Goal: Task Accomplishment & Management: Use online tool/utility

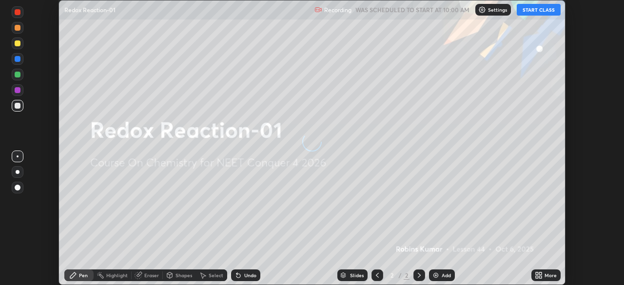
scroll to position [285, 624]
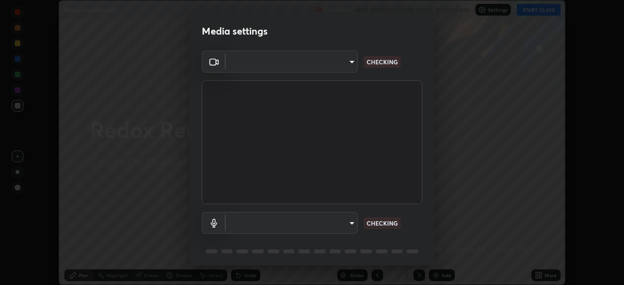
click at [350, 226] on body "Erase all Redox Reaction-01 Recording WAS SCHEDULED TO START AT 10:00 AM Settin…" at bounding box center [312, 142] width 624 height 285
type input "6ee9b2c6c9a5678ab5214f7e96b3922f1b517bc999d2db28af292a13673a7194"
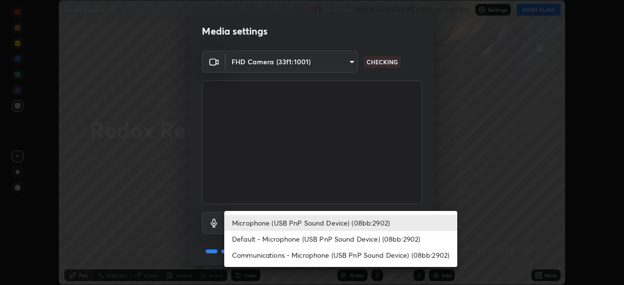
click at [351, 237] on li "Default - Microphone (USB PnP Sound Device) (08bb:2902)" at bounding box center [340, 239] width 233 height 16
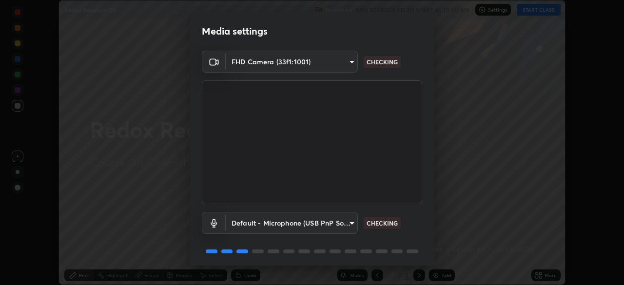
click at [348, 223] on body "Erase all Redox Reaction-01 Recording WAS SCHEDULED TO START AT 10:00 AM Settin…" at bounding box center [312, 142] width 624 height 285
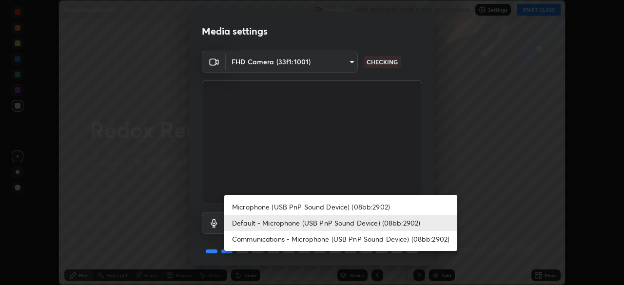
click at [348, 208] on li "Microphone (USB PnP Sound Device) (08bb:2902)" at bounding box center [340, 207] width 233 height 16
type input "d69259a39cf6ac2492a8378895a3ad9eba5f784ef6ce80e1a5d6c1c32a0e6b2d"
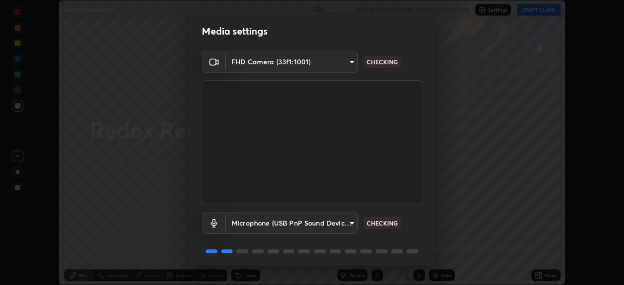
scroll to position [35, 0]
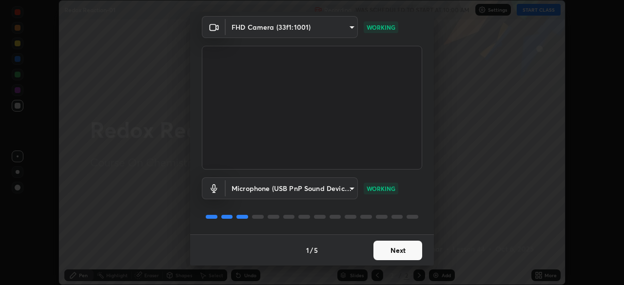
click at [400, 256] on button "Next" at bounding box center [397, 251] width 49 height 20
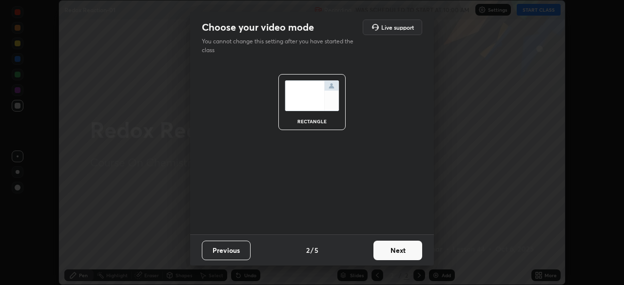
click at [400, 255] on button "Next" at bounding box center [397, 251] width 49 height 20
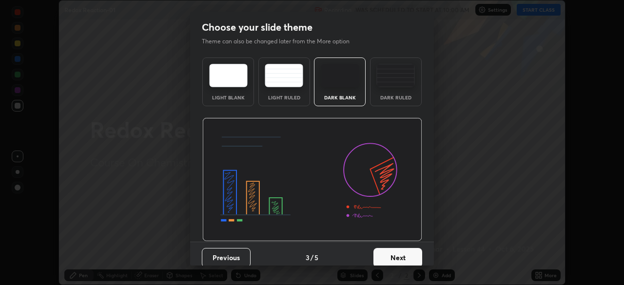
click at [402, 250] on button "Next" at bounding box center [397, 258] width 49 height 20
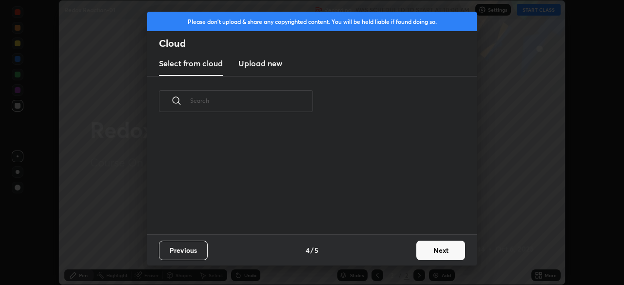
click at [407, 252] on div "Previous 4 / 5 Next" at bounding box center [312, 250] width 330 height 31
click at [411, 253] on div "Previous 4 / 5 Next" at bounding box center [312, 250] width 330 height 31
click at [418, 251] on button "Next" at bounding box center [440, 251] width 49 height 20
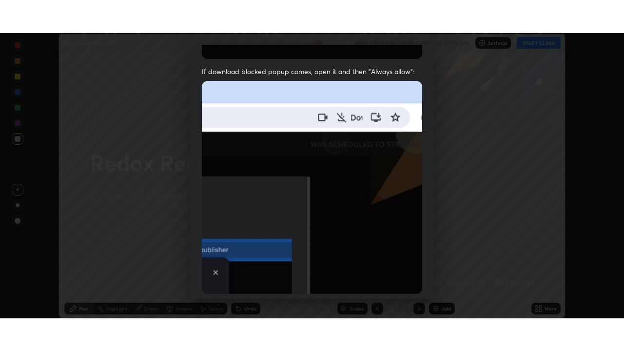
scroll to position [234, 0]
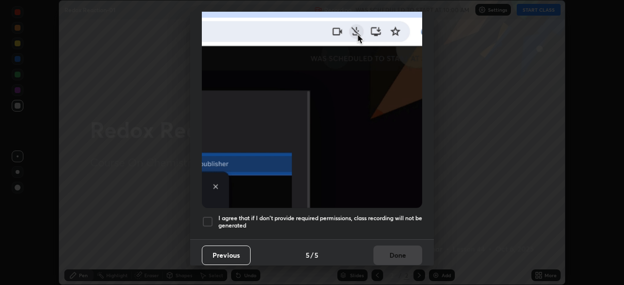
click at [390, 218] on h5 "I agree that if I don't provide required permissions, class recording will not …" at bounding box center [320, 222] width 204 height 15
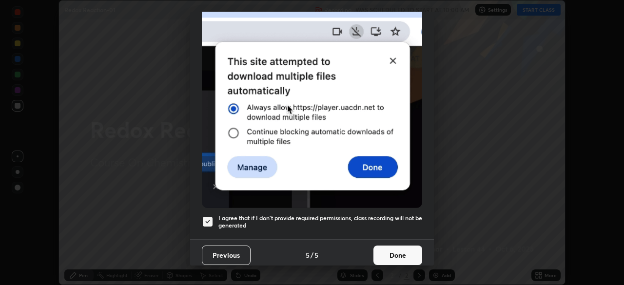
click at [394, 248] on button "Done" at bounding box center [397, 256] width 49 height 20
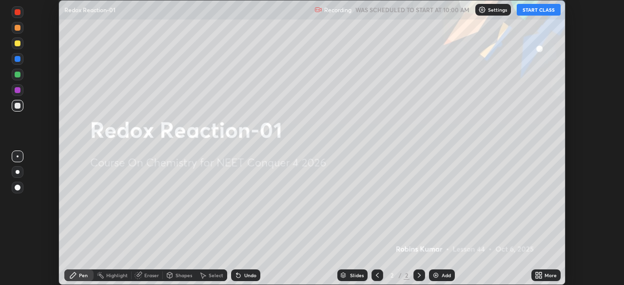
click at [535, 272] on icon at bounding box center [539, 276] width 8 height 8
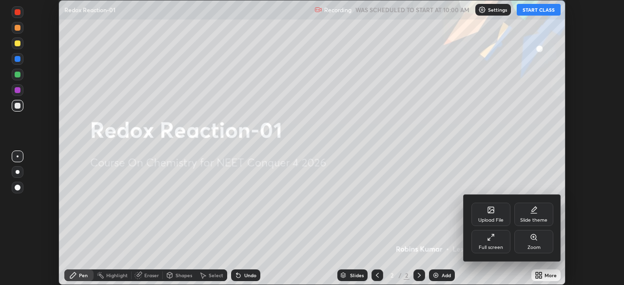
click at [486, 241] on div "Full screen" at bounding box center [490, 241] width 39 height 23
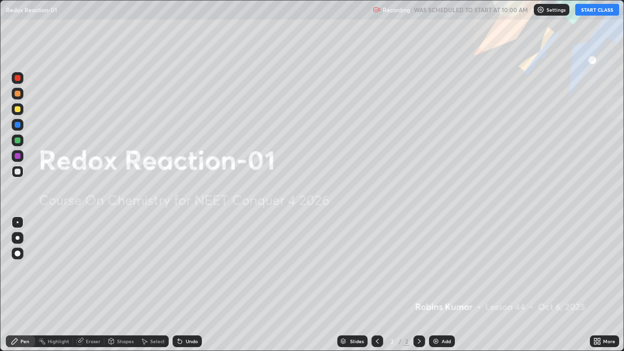
scroll to position [351, 624]
click at [588, 10] on button "START CLASS" at bounding box center [597, 10] width 44 height 12
click at [434, 285] on img at bounding box center [436, 341] width 8 height 8
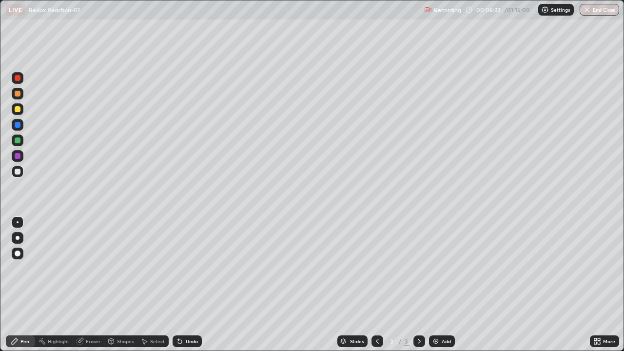
click at [436, 285] on img at bounding box center [436, 341] width 8 height 8
click at [435, 285] on img at bounding box center [436, 341] width 8 height 8
click at [434, 285] on img at bounding box center [436, 341] width 8 height 8
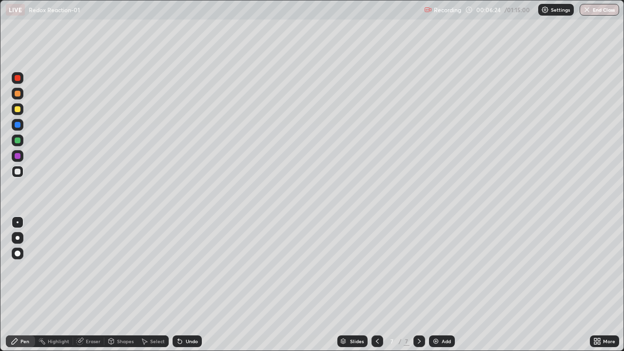
click at [433, 285] on img at bounding box center [436, 341] width 8 height 8
click at [434, 285] on img at bounding box center [436, 341] width 8 height 8
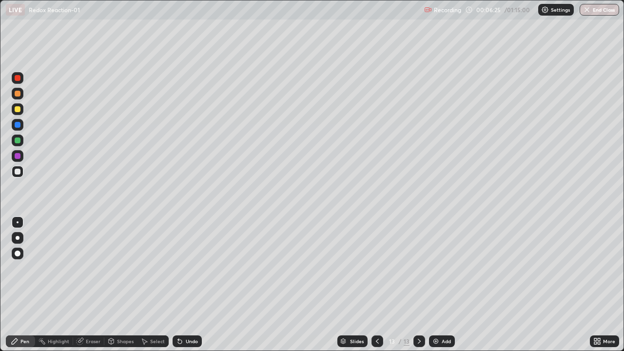
click at [431, 285] on div "Add" at bounding box center [442, 341] width 26 height 12
click at [432, 285] on img at bounding box center [436, 341] width 8 height 8
click at [376, 285] on icon at bounding box center [377, 341] width 8 height 8
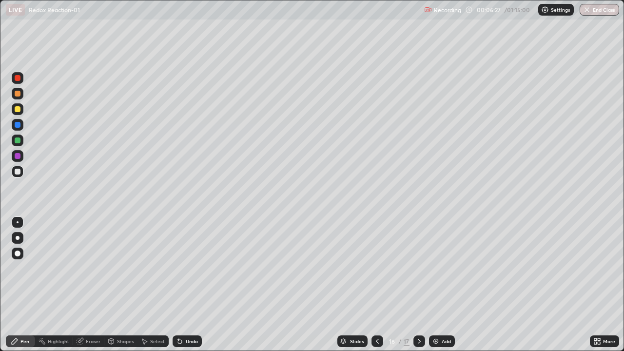
click at [376, 285] on icon at bounding box center [377, 341] width 8 height 8
click at [375, 285] on icon at bounding box center [377, 341] width 8 height 8
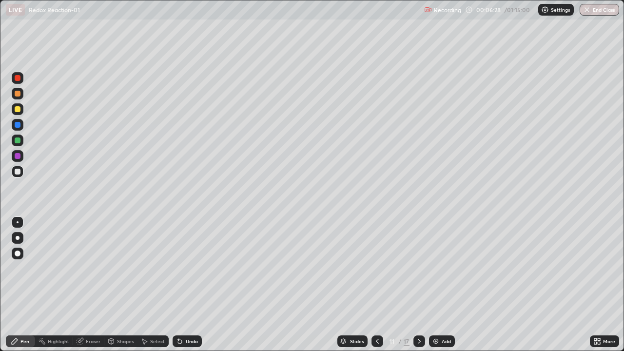
click at [376, 285] on div at bounding box center [378, 341] width 12 height 12
click at [375, 285] on div at bounding box center [378, 341] width 12 height 12
click at [377, 285] on div at bounding box center [378, 341] width 12 height 12
click at [375, 285] on icon at bounding box center [377, 341] width 8 height 8
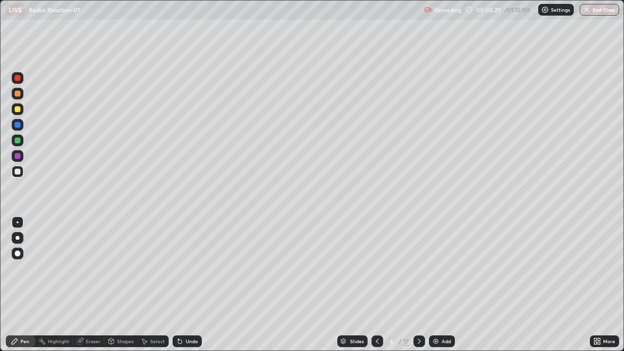
click at [376, 285] on div at bounding box center [378, 341] width 12 height 12
click at [376, 285] on icon at bounding box center [377, 341] width 8 height 8
click at [377, 285] on icon at bounding box center [377, 341] width 8 height 8
click at [375, 285] on icon at bounding box center [377, 341] width 8 height 8
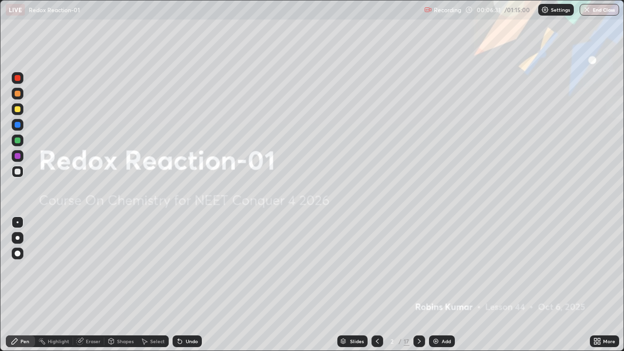
click at [421, 285] on icon at bounding box center [419, 341] width 8 height 8
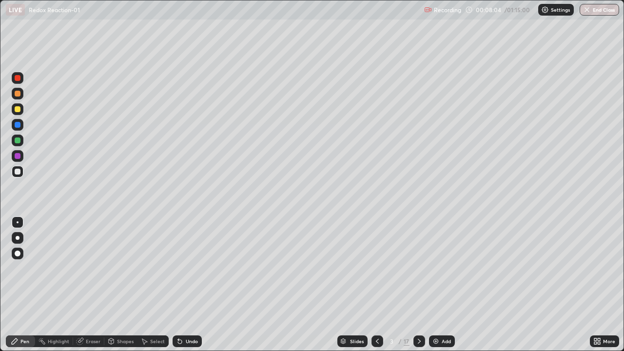
click at [19, 107] on div at bounding box center [18, 109] width 6 height 6
click at [19, 79] on div at bounding box center [18, 78] width 6 height 6
click at [18, 155] on div at bounding box center [18, 156] width 6 height 6
click at [21, 109] on div at bounding box center [18, 109] width 12 height 12
click at [117, 285] on div "Shapes" at bounding box center [125, 341] width 17 height 5
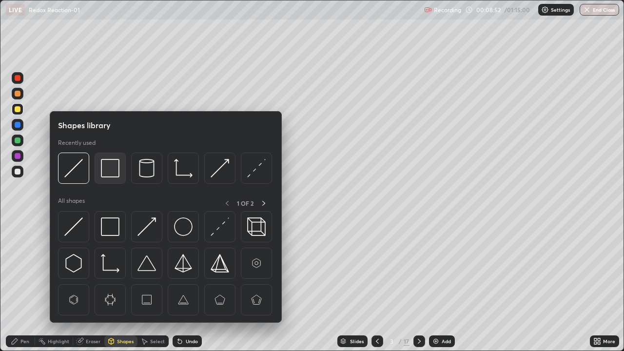
click at [105, 174] on img at bounding box center [110, 168] width 19 height 19
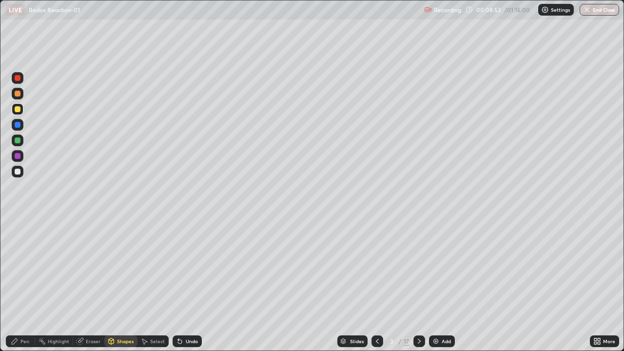
click at [16, 140] on div at bounding box center [18, 140] width 6 height 6
click at [20, 285] on div "Pen" at bounding box center [20, 341] width 29 height 12
click at [17, 168] on div at bounding box center [18, 172] width 12 height 12
click at [16, 127] on div at bounding box center [18, 125] width 6 height 6
click at [20, 98] on div at bounding box center [18, 94] width 12 height 12
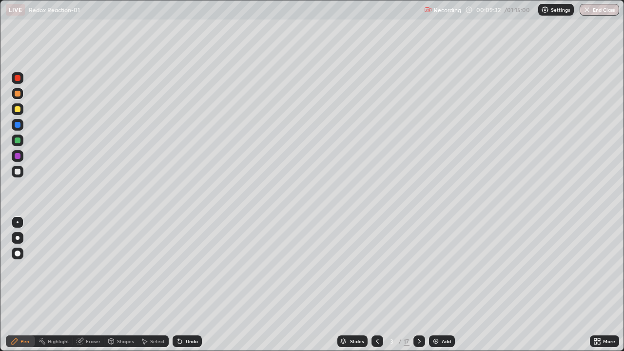
click at [58, 285] on div "Highlight" at bounding box center [58, 341] width 21 height 5
click at [20, 154] on div at bounding box center [18, 156] width 6 height 6
click at [17, 94] on div at bounding box center [18, 94] width 6 height 6
click at [16, 285] on icon at bounding box center [15, 341] width 6 height 6
click at [18, 172] on div at bounding box center [18, 172] width 6 height 6
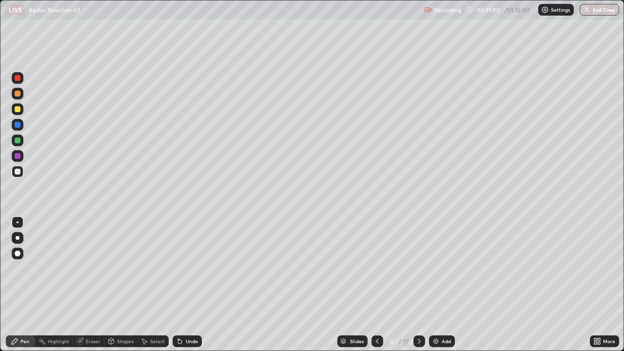
click at [182, 285] on div "Undo" at bounding box center [187, 341] width 29 height 12
click at [181, 285] on icon at bounding box center [180, 341] width 8 height 8
click at [13, 135] on div at bounding box center [18, 141] width 12 height 12
click at [89, 285] on div "Eraser" at bounding box center [93, 341] width 15 height 5
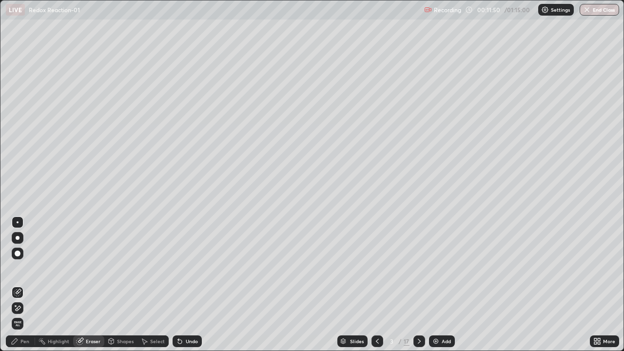
click at [19, 285] on icon at bounding box center [18, 308] width 8 height 8
click at [418, 285] on icon at bounding box center [419, 341] width 8 height 8
click at [23, 285] on div "Pen" at bounding box center [24, 341] width 9 height 5
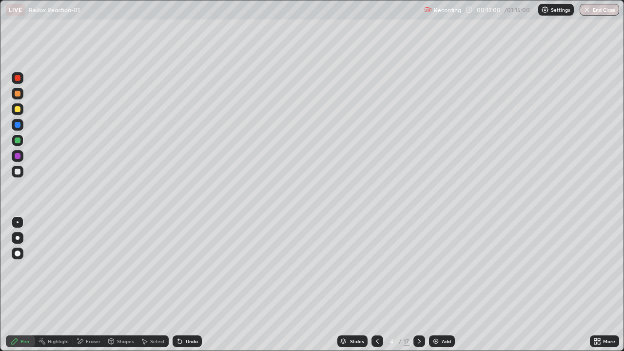
click at [18, 94] on div at bounding box center [18, 94] width 6 height 6
click at [375, 285] on icon at bounding box center [377, 341] width 8 height 8
click at [418, 285] on icon at bounding box center [419, 341] width 8 height 8
click at [118, 285] on div "Shapes" at bounding box center [125, 341] width 17 height 5
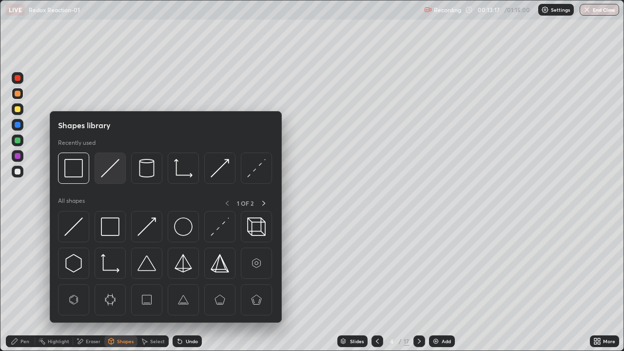
click at [107, 174] on img at bounding box center [110, 168] width 19 height 19
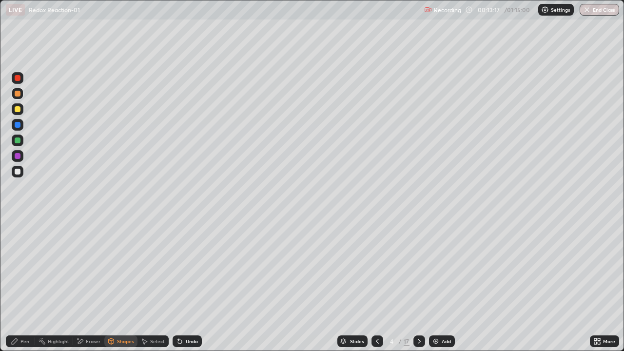
click at [17, 140] on div at bounding box center [18, 140] width 6 height 6
click at [126, 285] on div "Shapes" at bounding box center [125, 341] width 17 height 5
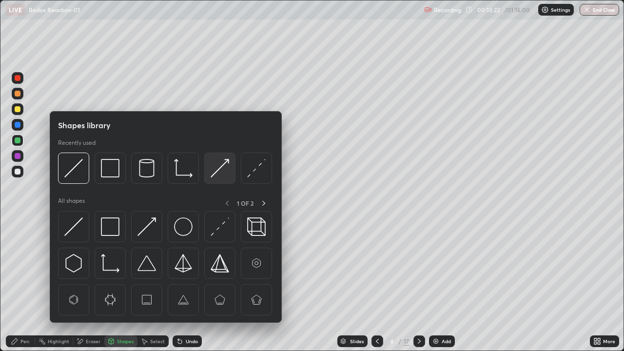
click at [219, 172] on img at bounding box center [220, 168] width 19 height 19
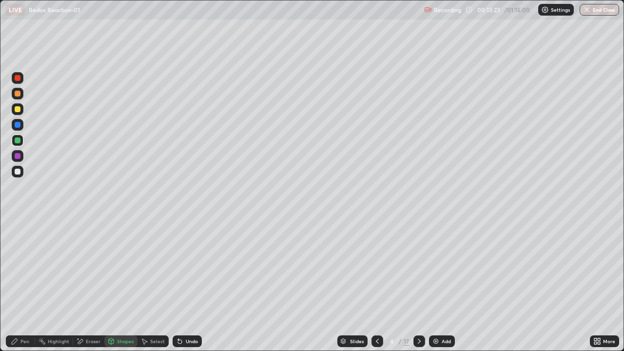
click at [20, 79] on div at bounding box center [18, 78] width 6 height 6
click at [22, 285] on div "Pen" at bounding box center [20, 341] width 29 height 12
click at [18, 128] on div at bounding box center [18, 125] width 12 height 12
click at [18, 142] on div at bounding box center [18, 140] width 6 height 6
click at [182, 285] on icon at bounding box center [180, 341] width 8 height 8
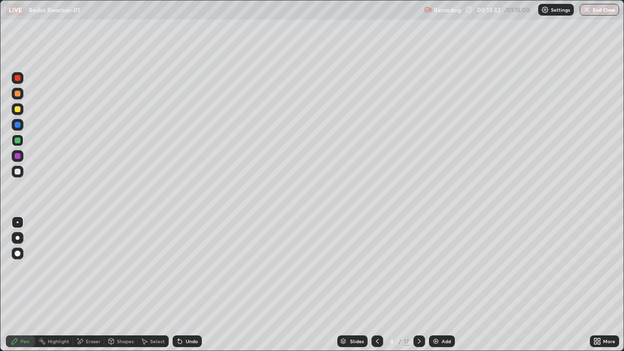
click at [176, 285] on div "Undo" at bounding box center [187, 341] width 29 height 12
click at [18, 156] on div at bounding box center [18, 156] width 6 height 6
click at [17, 94] on div at bounding box center [18, 94] width 6 height 6
click at [119, 285] on div "Shapes" at bounding box center [125, 341] width 17 height 5
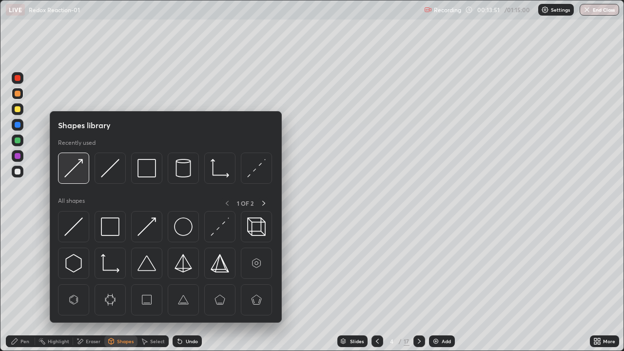
click at [75, 174] on img at bounding box center [73, 168] width 19 height 19
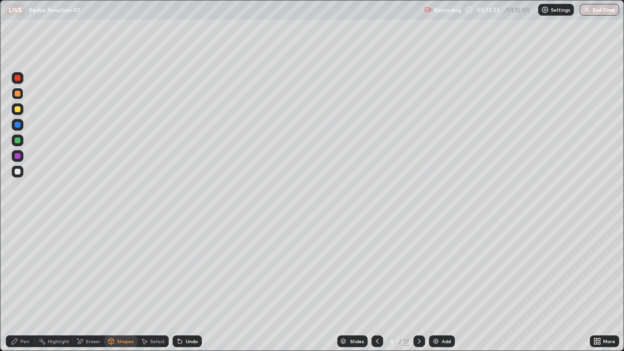
click at [20, 285] on div "Pen" at bounding box center [20, 341] width 29 height 12
click at [17, 140] on div at bounding box center [18, 140] width 6 height 6
click at [420, 285] on div at bounding box center [419, 341] width 12 height 12
click at [19, 92] on div at bounding box center [18, 94] width 6 height 6
click at [18, 124] on div at bounding box center [18, 125] width 6 height 6
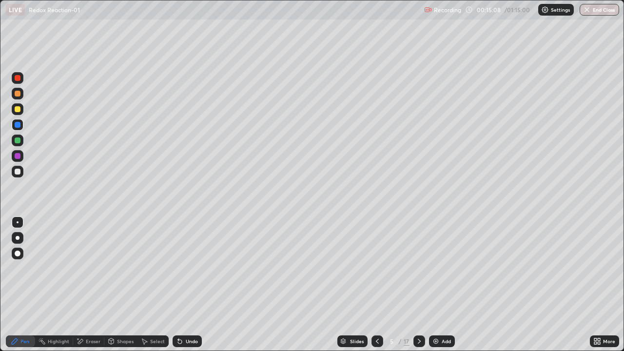
click at [187, 285] on div "Undo" at bounding box center [192, 341] width 12 height 5
click at [185, 285] on div "Undo" at bounding box center [187, 341] width 29 height 12
click at [186, 285] on div "Undo" at bounding box center [187, 341] width 29 height 12
click at [187, 285] on div "Undo" at bounding box center [187, 341] width 29 height 12
click at [186, 285] on div "Undo" at bounding box center [187, 341] width 29 height 12
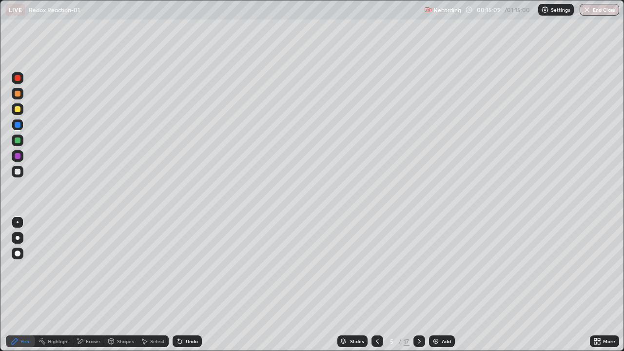
click at [19, 94] on div at bounding box center [18, 94] width 6 height 6
click at [19, 139] on div at bounding box center [18, 140] width 6 height 6
click at [20, 126] on div at bounding box center [18, 125] width 6 height 6
click at [19, 155] on div at bounding box center [18, 156] width 6 height 6
click at [18, 96] on div at bounding box center [18, 94] width 6 height 6
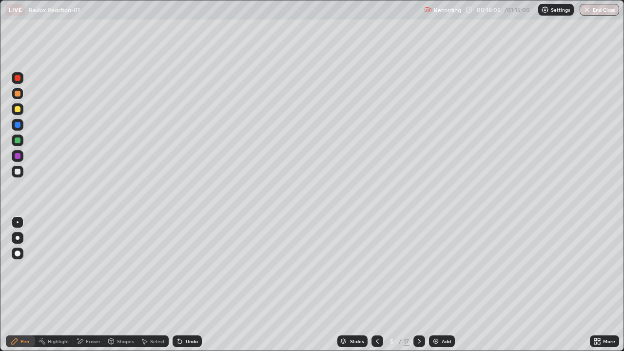
click at [20, 138] on div at bounding box center [18, 140] width 6 height 6
click at [16, 125] on div at bounding box center [18, 125] width 6 height 6
click at [418, 285] on icon at bounding box center [419, 341] width 8 height 8
click at [18, 93] on div at bounding box center [18, 94] width 6 height 6
click at [19, 143] on div at bounding box center [18, 140] width 6 height 6
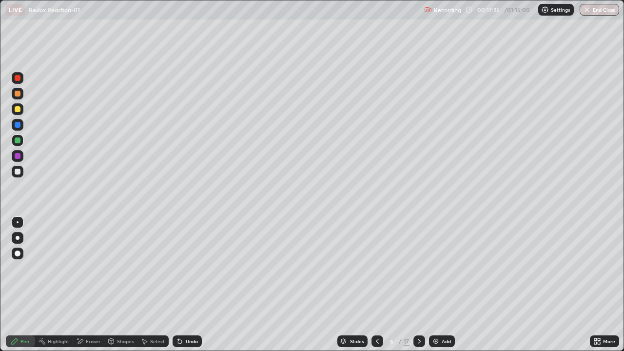
click at [19, 172] on div at bounding box center [18, 172] width 6 height 6
click at [18, 124] on div at bounding box center [18, 125] width 6 height 6
click at [17, 154] on div at bounding box center [18, 156] width 6 height 6
click at [18, 175] on div at bounding box center [18, 172] width 12 height 12
click at [88, 285] on div "Eraser" at bounding box center [88, 341] width 31 height 12
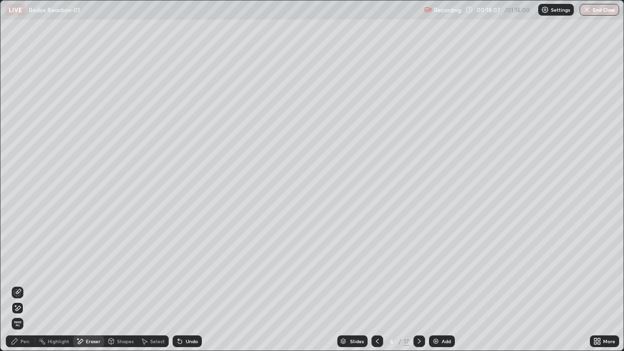
click at [11, 285] on icon at bounding box center [15, 341] width 8 height 8
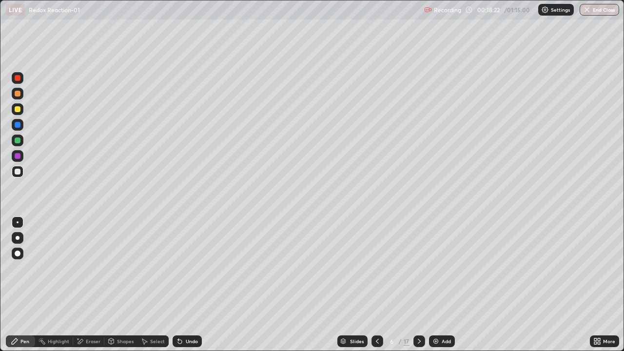
click at [18, 96] on div at bounding box center [18, 94] width 6 height 6
click at [19, 141] on div at bounding box center [18, 140] width 6 height 6
click at [19, 156] on div at bounding box center [18, 156] width 6 height 6
click at [17, 174] on div at bounding box center [18, 172] width 6 height 6
click at [18, 110] on div at bounding box center [18, 109] width 6 height 6
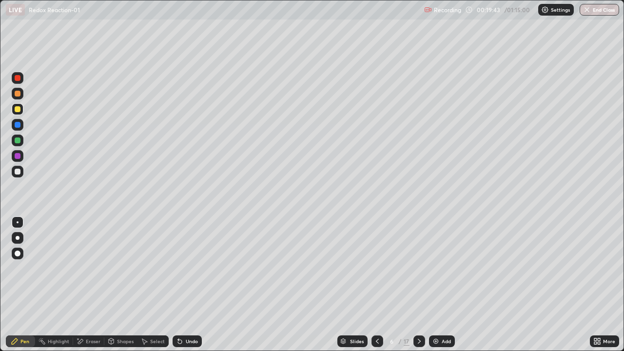
click at [17, 172] on div at bounding box center [18, 172] width 6 height 6
click at [16, 79] on div at bounding box center [18, 78] width 6 height 6
click at [20, 174] on div at bounding box center [18, 172] width 12 height 12
click at [17, 111] on div at bounding box center [18, 109] width 6 height 6
click at [20, 156] on div at bounding box center [18, 156] width 6 height 6
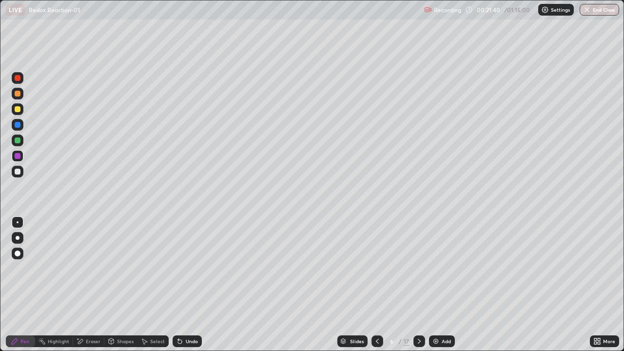
click at [119, 285] on div "Shapes" at bounding box center [125, 341] width 17 height 5
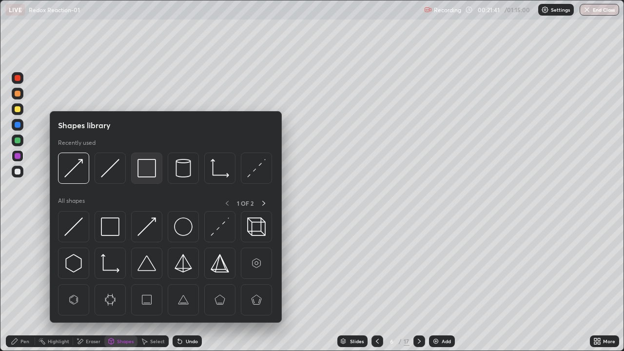
click at [140, 173] on img at bounding box center [146, 168] width 19 height 19
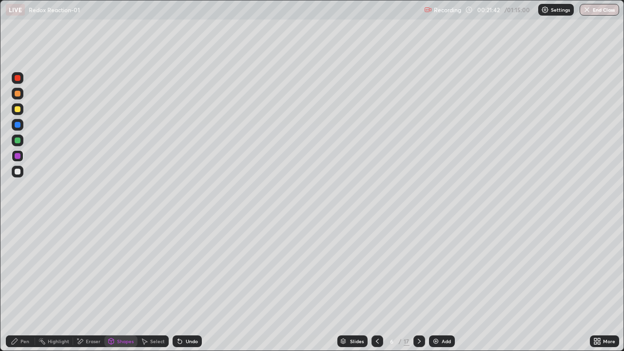
click at [18, 144] on div at bounding box center [18, 141] width 12 height 12
click at [16, 98] on div at bounding box center [18, 94] width 12 height 12
click at [192, 285] on div "Undo" at bounding box center [192, 341] width 12 height 5
click at [11, 285] on div "Pen" at bounding box center [20, 341] width 29 height 12
click at [18, 151] on div at bounding box center [18, 156] width 12 height 12
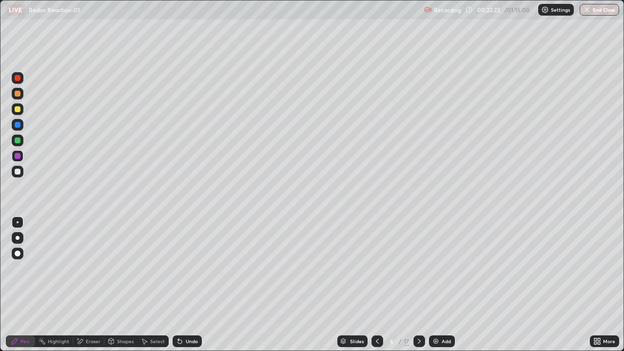
click at [21, 109] on div at bounding box center [18, 109] width 12 height 12
click at [21, 94] on div at bounding box center [18, 94] width 12 height 12
click at [20, 173] on div at bounding box center [18, 172] width 6 height 6
click at [16, 155] on div at bounding box center [18, 156] width 6 height 6
click at [12, 108] on div at bounding box center [18, 109] width 12 height 12
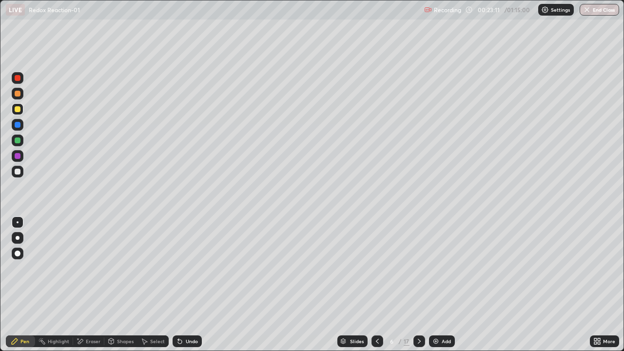
click at [19, 80] on div at bounding box center [18, 78] width 6 height 6
click at [20, 176] on div at bounding box center [18, 172] width 12 height 12
click at [17, 98] on div at bounding box center [18, 94] width 12 height 12
click at [18, 140] on div at bounding box center [18, 140] width 6 height 6
click at [413, 285] on div at bounding box center [419, 341] width 12 height 12
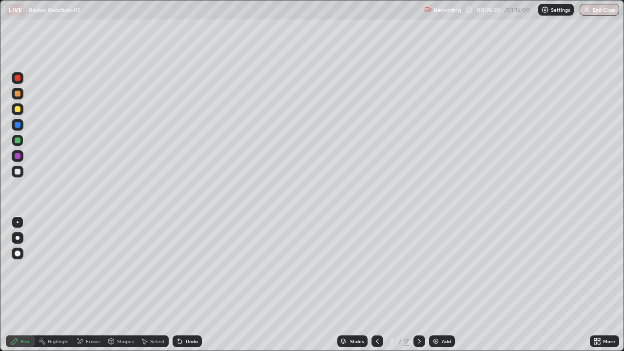
click at [122, 285] on div "Shapes" at bounding box center [125, 341] width 17 height 5
click at [16, 285] on div "Pen" at bounding box center [20, 341] width 29 height 12
click at [19, 156] on div at bounding box center [18, 156] width 6 height 6
click at [17, 138] on div at bounding box center [18, 140] width 6 height 6
click at [186, 285] on div "Undo" at bounding box center [192, 341] width 12 height 5
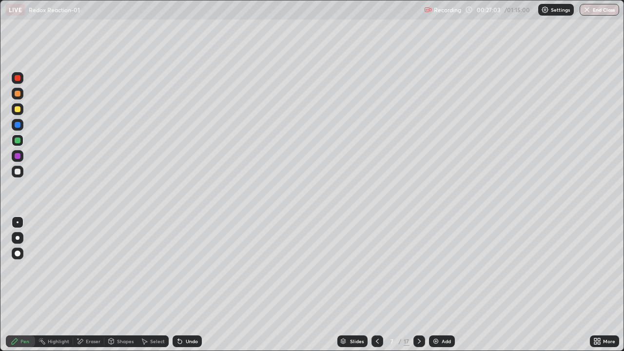
click at [182, 285] on icon at bounding box center [180, 341] width 8 height 8
click at [178, 285] on icon at bounding box center [180, 342] width 4 height 4
click at [17, 174] on div at bounding box center [18, 172] width 6 height 6
click at [20, 98] on div at bounding box center [18, 94] width 12 height 12
click at [193, 285] on div "Undo" at bounding box center [187, 341] width 29 height 12
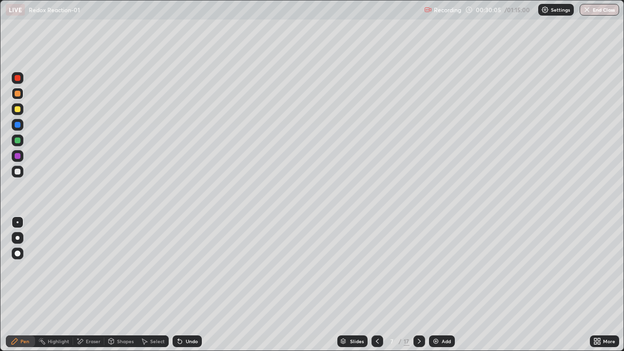
click at [18, 170] on div at bounding box center [18, 172] width 6 height 6
click at [18, 140] on div at bounding box center [18, 140] width 6 height 6
click at [21, 173] on div at bounding box center [18, 172] width 12 height 12
click at [19, 123] on div at bounding box center [18, 125] width 6 height 6
click at [18, 141] on div at bounding box center [18, 140] width 6 height 6
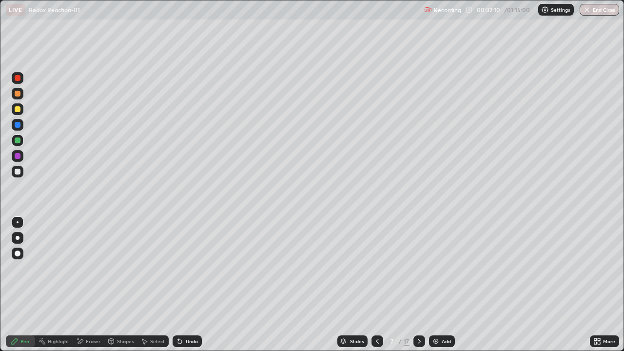
click at [18, 109] on div at bounding box center [18, 109] width 6 height 6
click at [17, 93] on div at bounding box center [18, 94] width 6 height 6
click at [17, 174] on div at bounding box center [18, 172] width 6 height 6
click at [14, 155] on div at bounding box center [18, 156] width 12 height 12
click at [15, 96] on div at bounding box center [18, 94] width 6 height 6
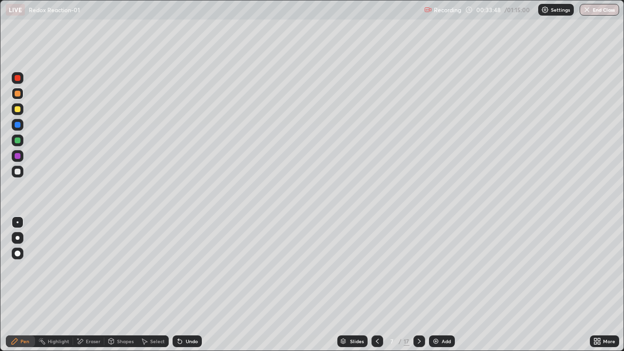
click at [20, 166] on div at bounding box center [18, 172] width 12 height 12
click at [18, 78] on div at bounding box center [18, 78] width 6 height 6
click at [413, 285] on div at bounding box center [419, 341] width 12 height 12
click at [19, 96] on div at bounding box center [18, 94] width 6 height 6
click at [376, 285] on icon at bounding box center [377, 341] width 8 height 8
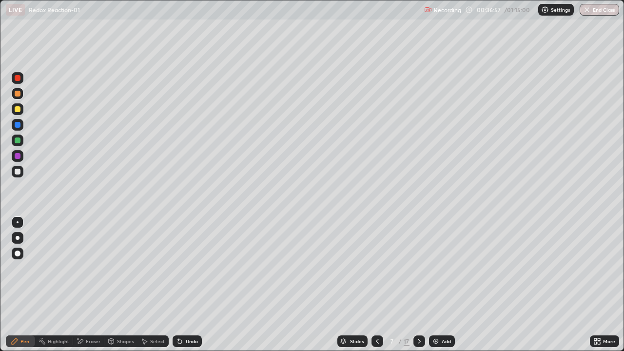
click at [22, 109] on div at bounding box center [18, 109] width 12 height 12
click at [417, 285] on icon at bounding box center [419, 341] width 8 height 8
click at [181, 285] on icon at bounding box center [180, 341] width 8 height 8
click at [19, 94] on div at bounding box center [18, 94] width 6 height 6
click at [19, 125] on div at bounding box center [18, 125] width 6 height 6
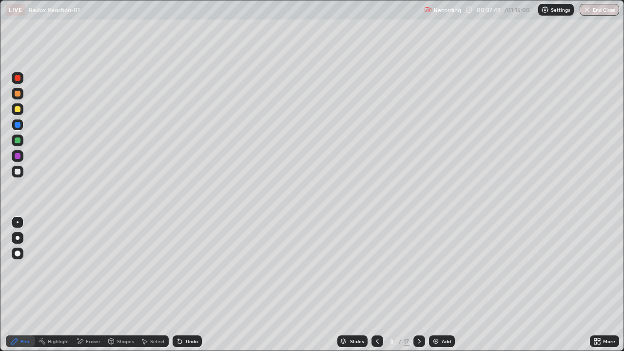
click at [22, 97] on div at bounding box center [18, 94] width 12 height 12
click at [19, 139] on div at bounding box center [18, 140] width 6 height 6
click at [19, 156] on div at bounding box center [18, 156] width 6 height 6
click at [18, 125] on div at bounding box center [18, 125] width 6 height 6
click at [186, 285] on div "Undo" at bounding box center [192, 341] width 12 height 5
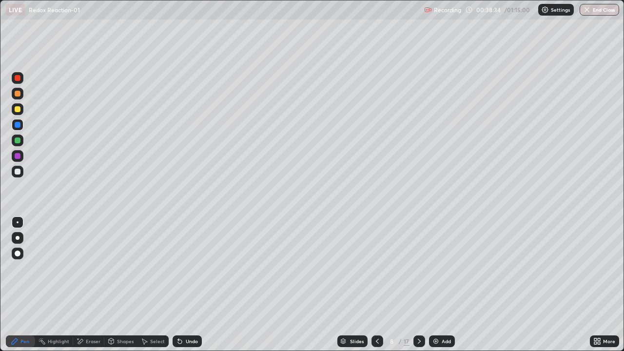
click at [20, 95] on div at bounding box center [18, 94] width 6 height 6
click at [22, 173] on div at bounding box center [18, 172] width 12 height 12
click at [157, 285] on div "Select" at bounding box center [157, 341] width 15 height 5
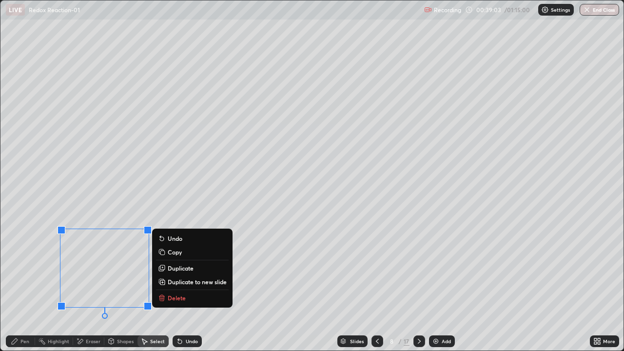
click at [97, 201] on div "0 ° Undo Copy Duplicate Duplicate to new slide Delete" at bounding box center [311, 175] width 623 height 350
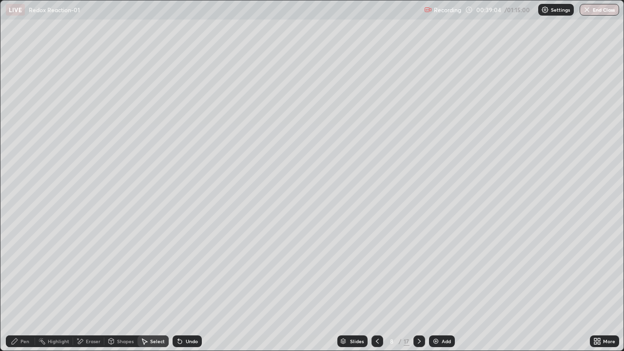
click at [19, 285] on icon at bounding box center [15, 341] width 8 height 8
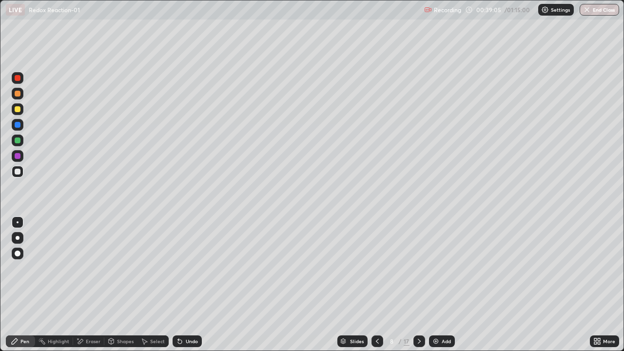
click at [19, 140] on div at bounding box center [18, 140] width 6 height 6
click at [18, 95] on div at bounding box center [18, 94] width 6 height 6
click at [18, 158] on div at bounding box center [18, 156] width 6 height 6
click at [20, 124] on div at bounding box center [18, 125] width 6 height 6
click at [190, 285] on div "Undo" at bounding box center [192, 341] width 12 height 5
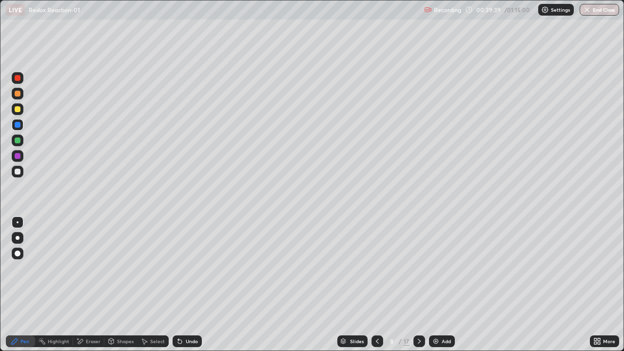
click at [191, 285] on div "Undo" at bounding box center [192, 341] width 12 height 5
click at [190, 285] on div "Undo" at bounding box center [192, 341] width 12 height 5
click at [189, 285] on div "Undo" at bounding box center [192, 341] width 12 height 5
click at [20, 80] on div at bounding box center [18, 78] width 6 height 6
click at [18, 172] on div at bounding box center [18, 172] width 6 height 6
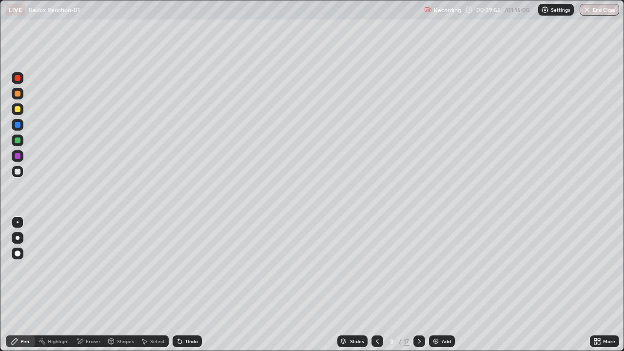
click at [192, 285] on div "Undo" at bounding box center [192, 341] width 12 height 5
click at [18, 155] on div at bounding box center [18, 156] width 6 height 6
click at [17, 173] on div at bounding box center [18, 172] width 6 height 6
click at [18, 78] on div at bounding box center [18, 78] width 6 height 6
click at [18, 172] on div at bounding box center [18, 172] width 6 height 6
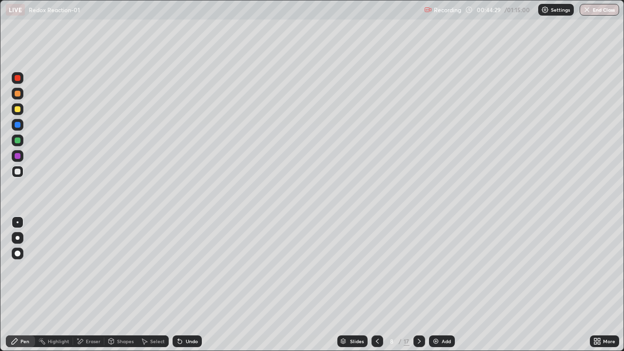
click at [416, 285] on div at bounding box center [419, 342] width 12 height 20
click at [19, 95] on div at bounding box center [18, 94] width 6 height 6
click at [192, 285] on div "Undo" at bounding box center [192, 341] width 12 height 5
click at [190, 285] on div "Undo" at bounding box center [192, 341] width 12 height 5
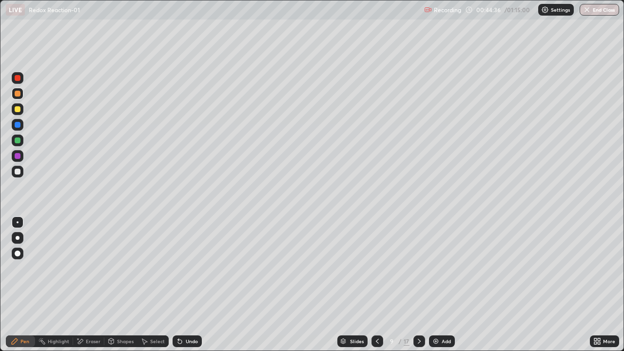
click at [189, 285] on div "Undo" at bounding box center [187, 341] width 29 height 12
click at [18, 139] on div at bounding box center [18, 140] width 6 height 6
click at [18, 152] on div at bounding box center [18, 156] width 12 height 12
click at [372, 285] on div at bounding box center [378, 341] width 12 height 12
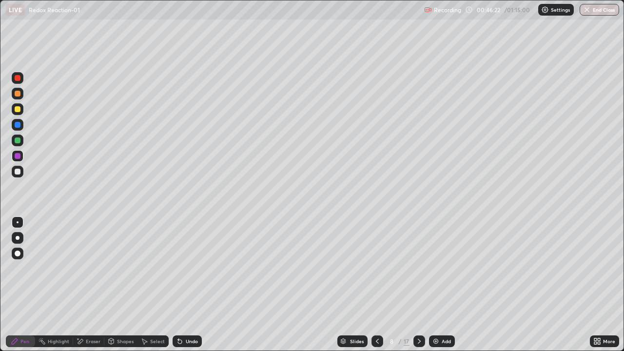
click at [376, 285] on icon at bounding box center [377, 341] width 8 height 8
click at [376, 285] on icon at bounding box center [377, 341] width 3 height 5
click at [420, 285] on icon at bounding box center [419, 341] width 8 height 8
click at [413, 285] on div at bounding box center [419, 341] width 12 height 12
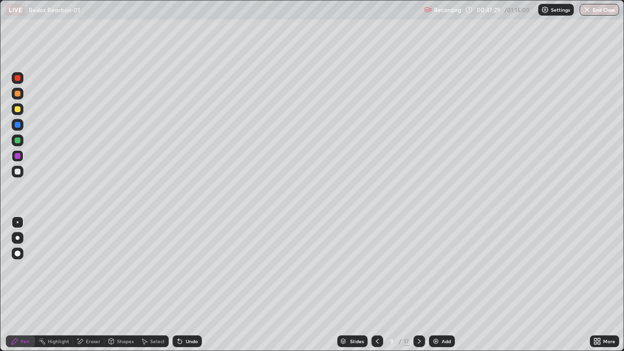
click at [375, 285] on icon at bounding box center [377, 341] width 8 height 8
click at [54, 285] on div "Highlight" at bounding box center [58, 341] width 21 height 5
click at [14, 98] on div at bounding box center [18, 94] width 12 height 12
click at [17, 166] on div at bounding box center [18, 172] width 12 height 12
click at [14, 140] on div at bounding box center [18, 141] width 12 height 12
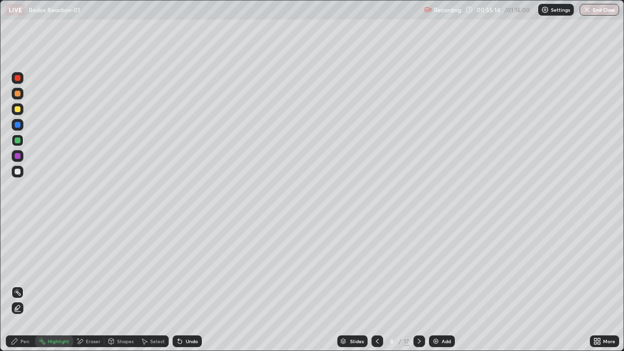
click at [415, 285] on icon at bounding box center [419, 341] width 8 height 8
click at [418, 285] on icon at bounding box center [419, 341] width 8 height 8
click at [15, 285] on icon at bounding box center [15, 341] width 8 height 8
click at [17, 93] on div at bounding box center [18, 94] width 6 height 6
click at [187, 285] on div "Undo" at bounding box center [187, 341] width 29 height 12
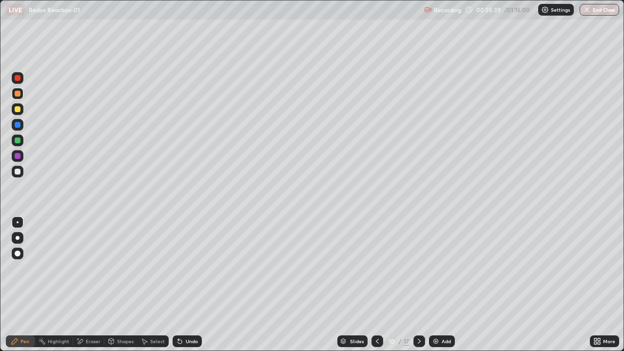
click at [126, 285] on div "Shapes" at bounding box center [120, 341] width 33 height 12
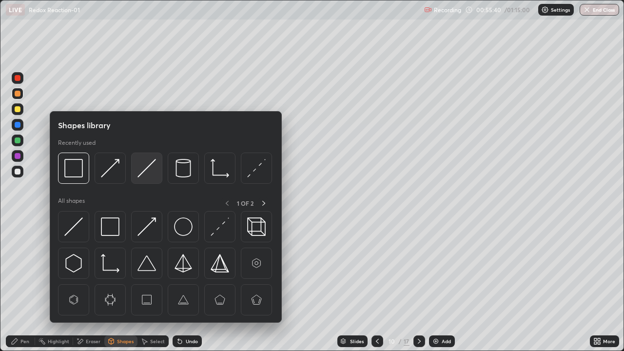
click at [145, 171] on img at bounding box center [146, 168] width 19 height 19
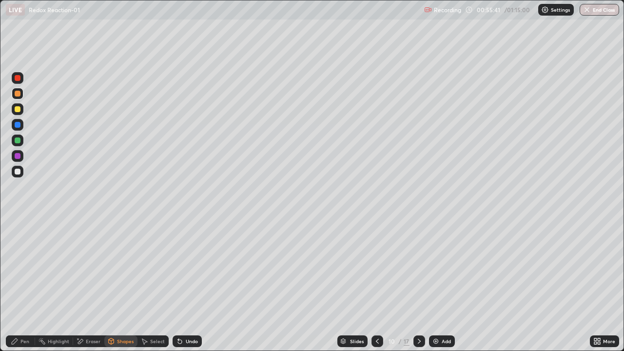
click at [18, 140] on div at bounding box center [18, 140] width 6 height 6
click at [13, 285] on icon at bounding box center [15, 341] width 8 height 8
click at [16, 166] on div at bounding box center [18, 172] width 12 height 12
click at [22, 109] on div at bounding box center [18, 109] width 12 height 12
click at [19, 170] on div at bounding box center [18, 172] width 6 height 6
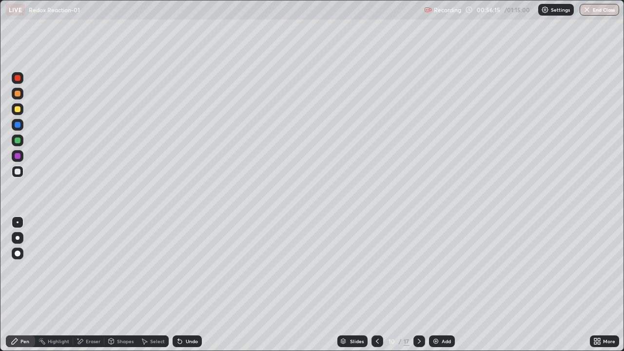
click at [17, 139] on div at bounding box center [18, 140] width 6 height 6
click at [19, 125] on div at bounding box center [18, 125] width 6 height 6
click at [18, 171] on div at bounding box center [18, 172] width 6 height 6
click at [19, 107] on div at bounding box center [18, 109] width 6 height 6
click at [19, 139] on div at bounding box center [18, 140] width 6 height 6
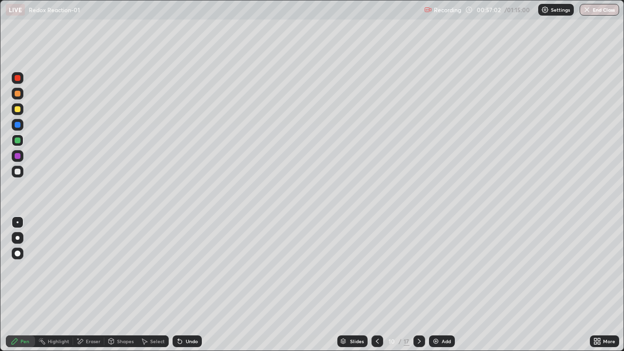
click at [19, 122] on div at bounding box center [18, 125] width 6 height 6
click at [18, 168] on div at bounding box center [18, 172] width 12 height 12
click at [184, 285] on div "Undo" at bounding box center [187, 341] width 29 height 12
click at [183, 285] on div "Undo" at bounding box center [187, 341] width 29 height 12
click at [184, 285] on div "Undo" at bounding box center [187, 341] width 29 height 12
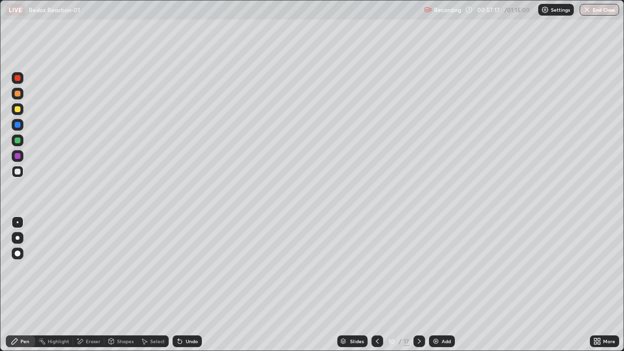
click at [184, 285] on div "Undo" at bounding box center [187, 341] width 29 height 12
click at [18, 108] on div at bounding box center [18, 109] width 6 height 6
click at [18, 156] on div at bounding box center [18, 156] width 6 height 6
click at [18, 140] on div at bounding box center [18, 140] width 6 height 6
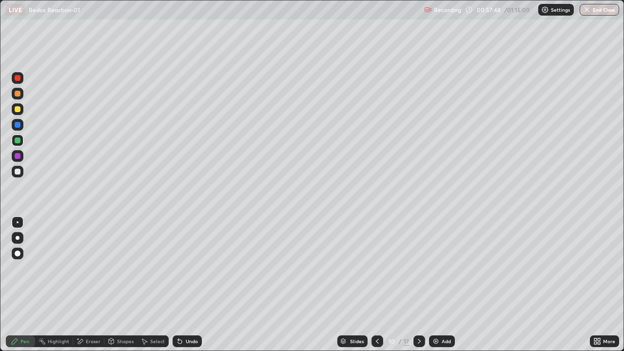
click at [20, 156] on div at bounding box center [18, 156] width 6 height 6
click at [21, 143] on div at bounding box center [18, 141] width 12 height 12
click at [20, 155] on div at bounding box center [18, 156] width 6 height 6
click at [21, 140] on div at bounding box center [18, 141] width 12 height 12
click at [19, 129] on div at bounding box center [18, 125] width 12 height 12
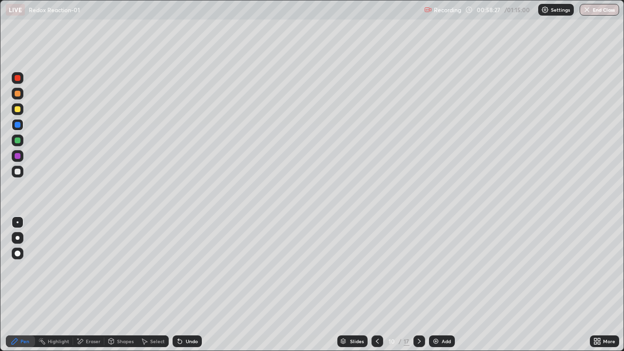
click at [19, 171] on div at bounding box center [18, 172] width 6 height 6
click at [18, 140] on div at bounding box center [18, 140] width 6 height 6
click at [18, 125] on div at bounding box center [18, 125] width 6 height 6
click at [16, 173] on div at bounding box center [18, 172] width 6 height 6
click at [18, 140] on div at bounding box center [18, 140] width 6 height 6
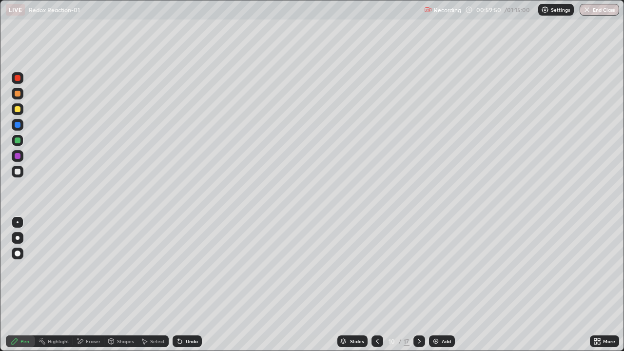
click at [20, 124] on div at bounding box center [18, 125] width 6 height 6
click at [21, 171] on div at bounding box center [18, 172] width 12 height 12
click at [20, 136] on div at bounding box center [18, 141] width 12 height 12
click at [20, 123] on div at bounding box center [18, 125] width 6 height 6
click at [18, 171] on div at bounding box center [18, 172] width 6 height 6
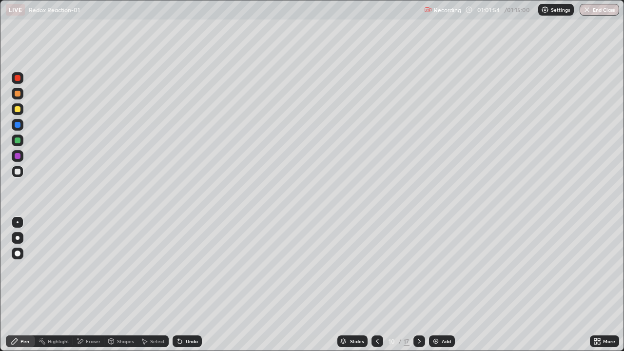
click at [20, 110] on div at bounding box center [18, 109] width 6 height 6
click at [418, 285] on icon at bounding box center [419, 341] width 3 height 5
click at [19, 172] on div at bounding box center [18, 172] width 6 height 6
click at [21, 110] on div at bounding box center [18, 109] width 12 height 12
click at [18, 172] on div at bounding box center [18, 172] width 6 height 6
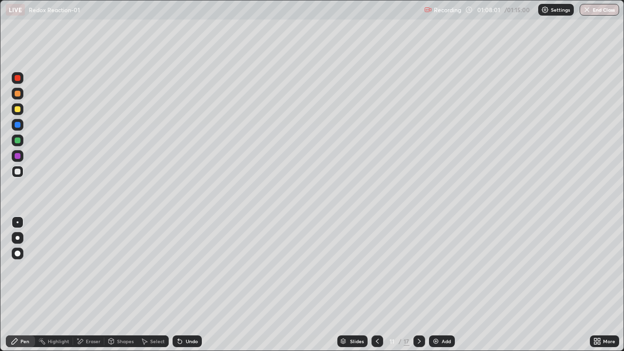
click at [19, 93] on div at bounding box center [18, 94] width 6 height 6
click at [18, 140] on div at bounding box center [18, 140] width 6 height 6
click at [18, 125] on div at bounding box center [18, 125] width 6 height 6
click at [19, 169] on div at bounding box center [18, 172] width 6 height 6
click at [19, 139] on div at bounding box center [18, 140] width 6 height 6
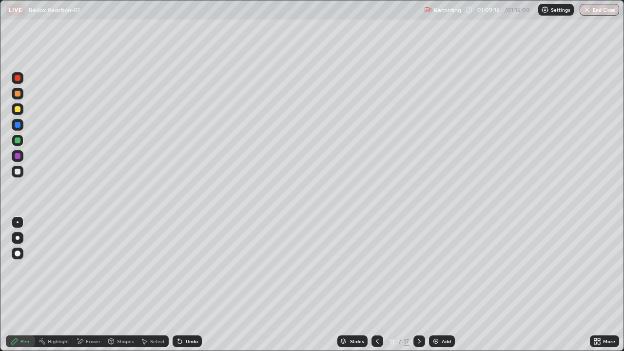
click at [20, 158] on div at bounding box center [18, 156] width 6 height 6
click at [16, 127] on div at bounding box center [18, 125] width 6 height 6
click at [17, 113] on div at bounding box center [18, 109] width 12 height 12
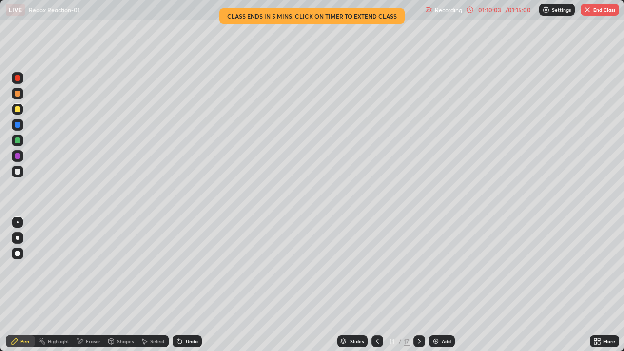
click at [18, 79] on div at bounding box center [18, 78] width 6 height 6
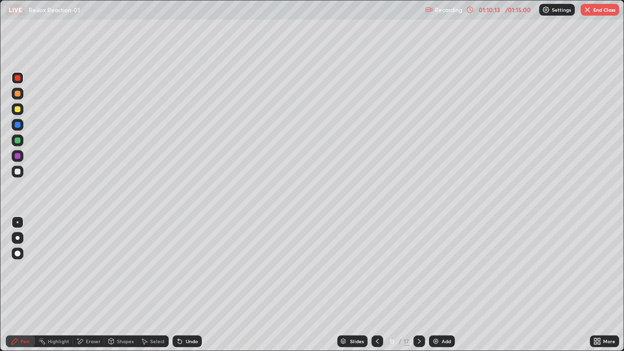
click at [16, 172] on div at bounding box center [18, 172] width 6 height 6
click at [19, 160] on div at bounding box center [18, 156] width 12 height 12
click at [15, 98] on div at bounding box center [18, 94] width 12 height 12
click at [124, 285] on div "Shapes" at bounding box center [125, 341] width 17 height 5
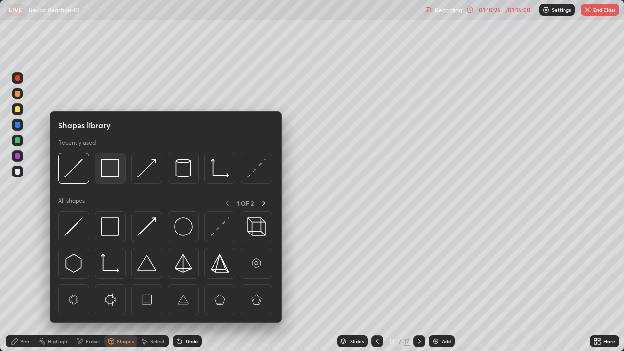
click at [118, 172] on img at bounding box center [110, 168] width 19 height 19
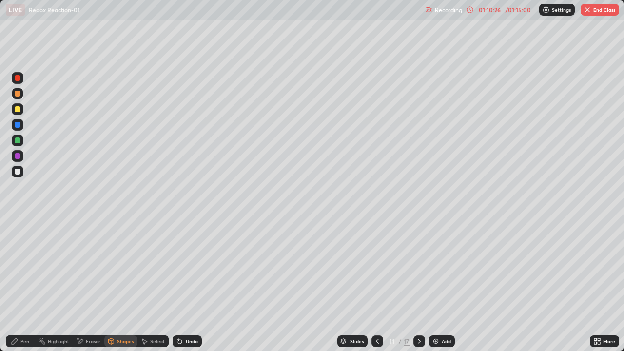
click at [19, 111] on div at bounding box center [18, 109] width 6 height 6
click at [24, 285] on div "Pen" at bounding box center [20, 341] width 29 height 12
click at [18, 172] on div at bounding box center [18, 172] width 6 height 6
click at [19, 79] on div at bounding box center [18, 78] width 6 height 6
click at [190, 285] on div "Undo" at bounding box center [192, 341] width 12 height 5
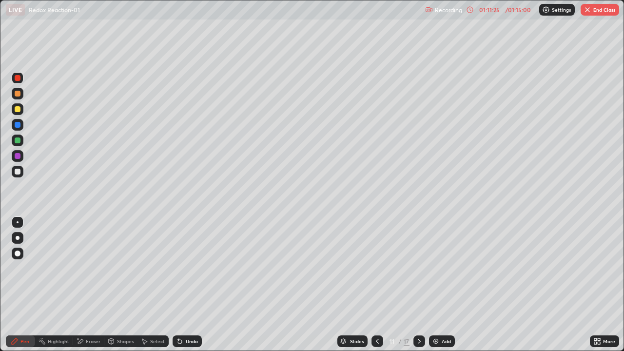
click at [18, 109] on div at bounding box center [18, 109] width 6 height 6
click at [131, 285] on div "Shapes" at bounding box center [120, 341] width 33 height 12
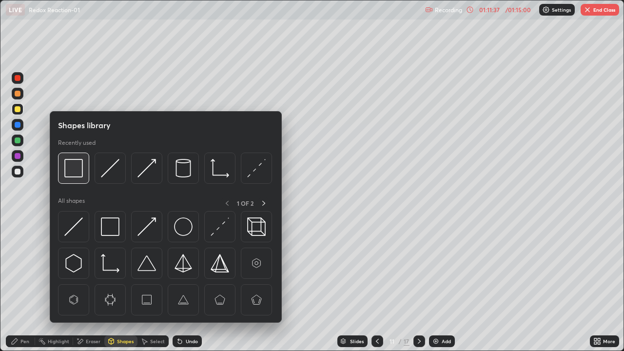
click at [80, 172] on img at bounding box center [73, 168] width 19 height 19
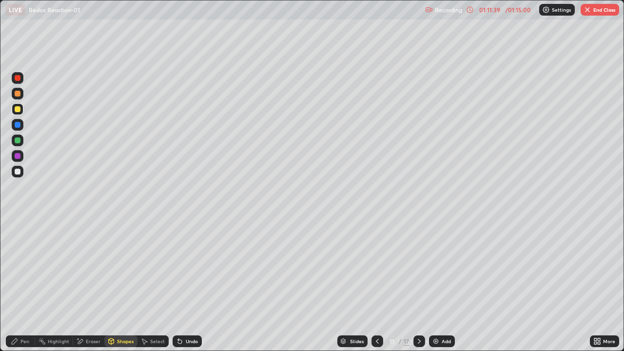
click at [19, 150] on div at bounding box center [18, 156] width 12 height 12
click at [27, 285] on div "Pen" at bounding box center [24, 341] width 9 height 5
click at [18, 137] on div at bounding box center [18, 140] width 6 height 6
click at [21, 80] on div at bounding box center [18, 78] width 12 height 12
click at [21, 109] on div at bounding box center [18, 109] width 12 height 12
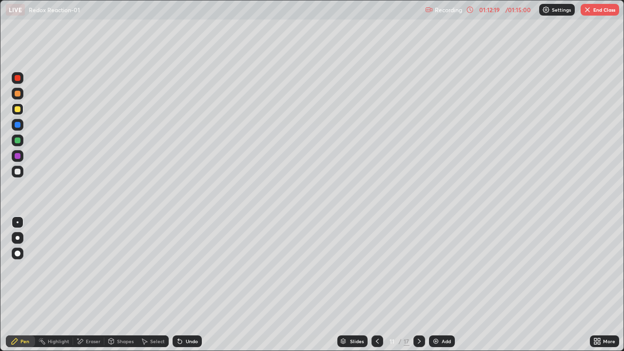
click at [22, 173] on div at bounding box center [18, 172] width 12 height 12
click at [602, 12] on button "End Class" at bounding box center [600, 10] width 39 height 12
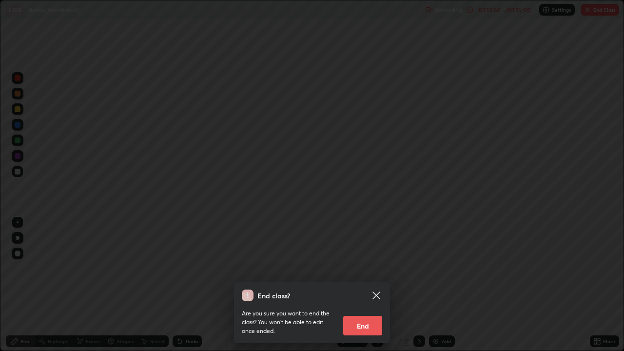
click at [372, 285] on button "End" at bounding box center [362, 326] width 39 height 20
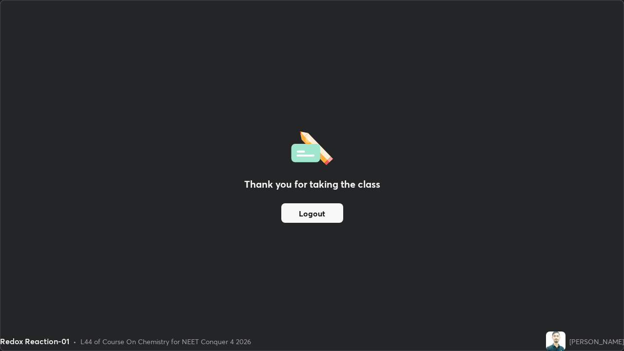
click at [315, 211] on button "Logout" at bounding box center [312, 213] width 62 height 20
